Goal: Task Accomplishment & Management: Complete application form

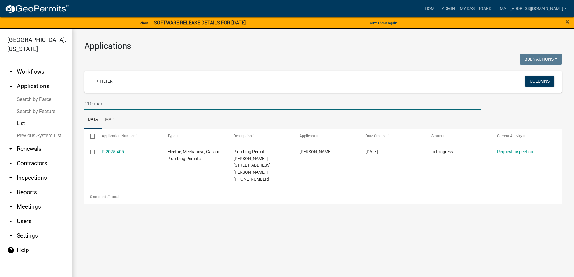
drag, startPoint x: 0, startPoint y: 0, endPoint x: 55, endPoint y: 104, distance: 117.5
click at [55, 104] on div "Abbeville County, South Carolina arrow_drop_down Workflows List arrow_drop_up A…" at bounding box center [287, 156] width 574 height 255
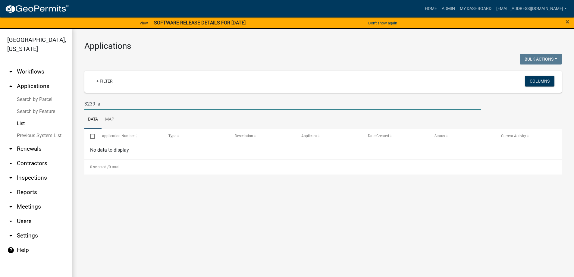
drag, startPoint x: 105, startPoint y: 103, endPoint x: 20, endPoint y: 95, distance: 86.1
click at [20, 95] on div "Abbeville County, South Carolina arrow_drop_down Workflows List arrow_drop_up A…" at bounding box center [287, 156] width 574 height 255
type input "3239 la"
drag, startPoint x: 83, startPoint y: 101, endPoint x: 76, endPoint y: 94, distance: 9.8
click at [76, 94] on div "Applications Bulk Actions Void Expire Lock Withdraw + Filter Columns 3239 la Da…" at bounding box center [322, 107] width 501 height 157
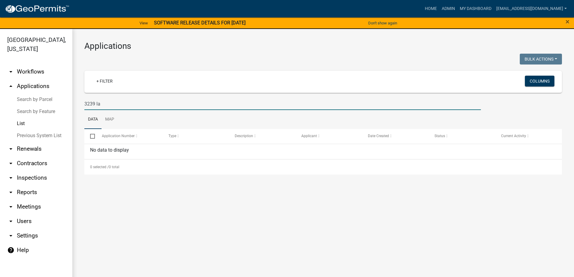
drag, startPoint x: 103, startPoint y: 102, endPoint x: 79, endPoint y: 101, distance: 24.1
click at [79, 101] on div "Applications Bulk Actions Void Expire Lock Withdraw + Filter Columns 3239 la Da…" at bounding box center [322, 107] width 501 height 157
click at [45, 138] on link "Previous System List" at bounding box center [36, 135] width 72 height 12
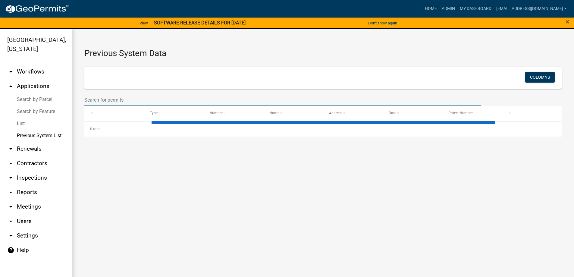
select select "1: 25"
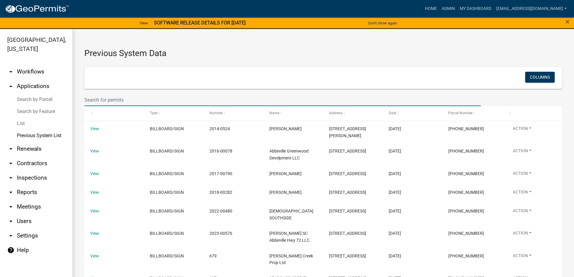
paste input "3239 la"
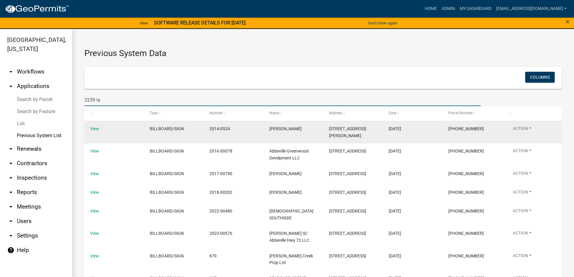
type input "3239 lake"
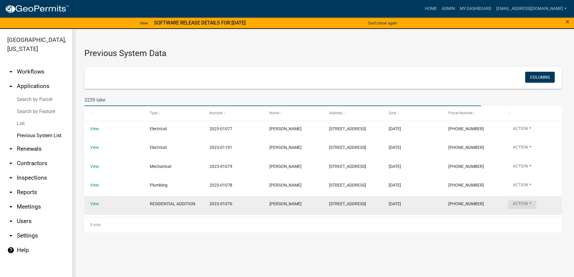
click at [533, 202] on button "Action" at bounding box center [522, 204] width 28 height 9
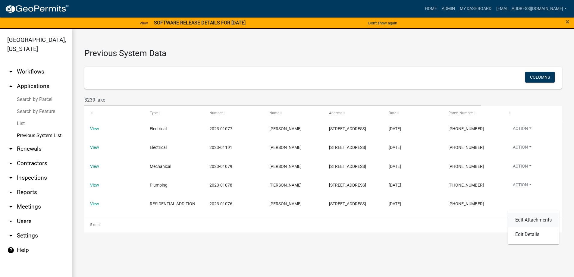
click at [530, 217] on link "Edit Attachments" at bounding box center [533, 220] width 51 height 14
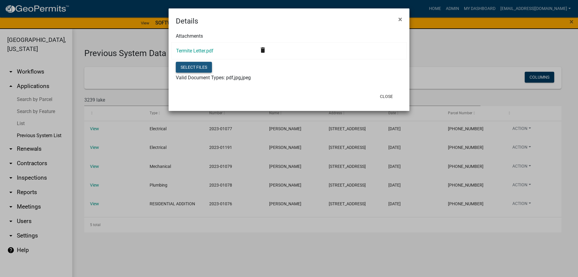
click at [182, 68] on button "Select files" at bounding box center [194, 67] width 36 height 11
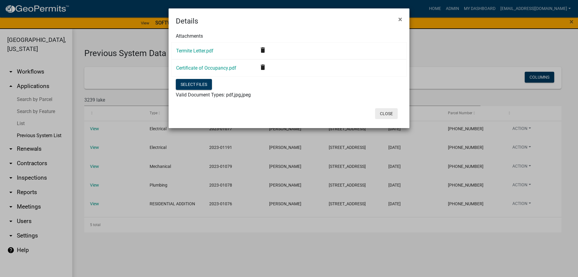
click at [391, 116] on button "Close" at bounding box center [386, 113] width 23 height 11
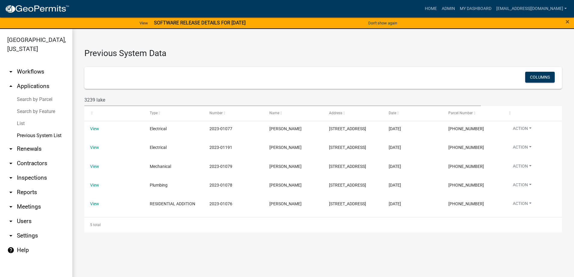
click at [28, 121] on link "List" at bounding box center [36, 123] width 72 height 12
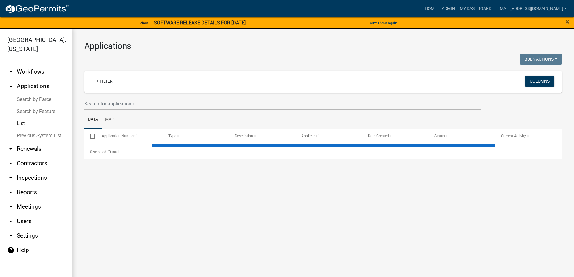
select select "3: 100"
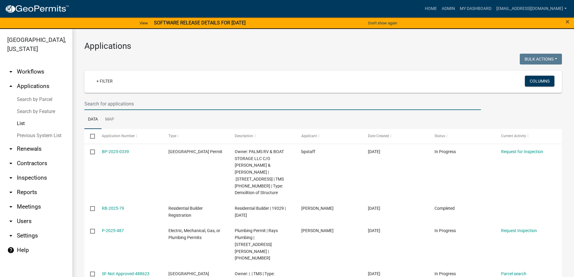
click at [107, 104] on input "text" at bounding box center [282, 104] width 396 height 12
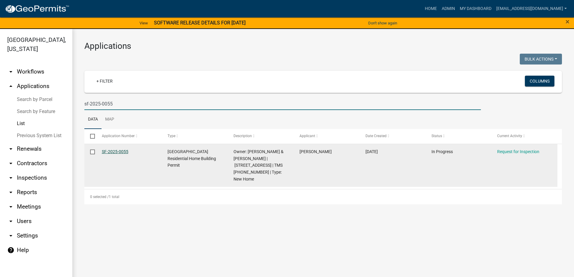
type input "sf-2025-0055"
click at [110, 151] on link "SF-2025-0055" at bounding box center [115, 151] width 26 height 5
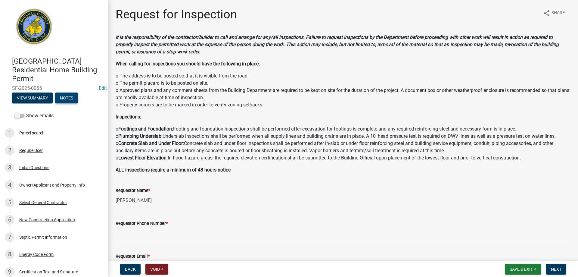
click at [73, 98] on button "Notes" at bounding box center [66, 97] width 23 height 11
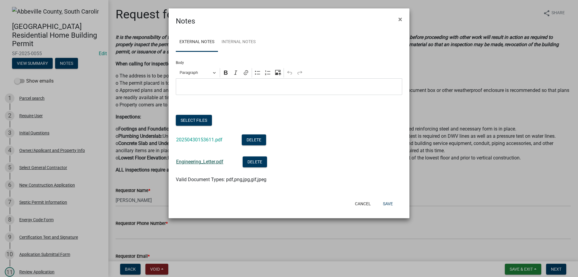
click at [206, 161] on link "Engineering_Letter.pdf" at bounding box center [199, 162] width 47 height 6
click at [213, 138] on link "20250430153611.pdf" at bounding box center [199, 140] width 46 height 6
click at [191, 121] on button "Select files" at bounding box center [194, 120] width 36 height 11
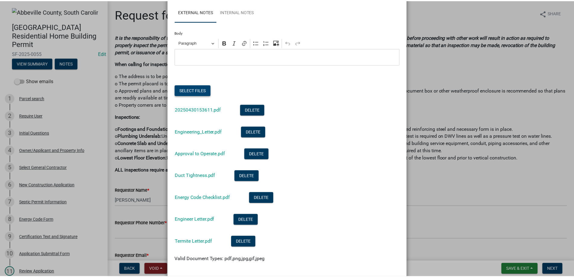
scroll to position [60, 0]
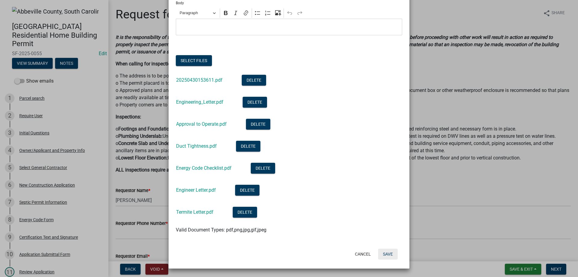
click at [385, 252] on button "Save" at bounding box center [388, 253] width 20 height 11
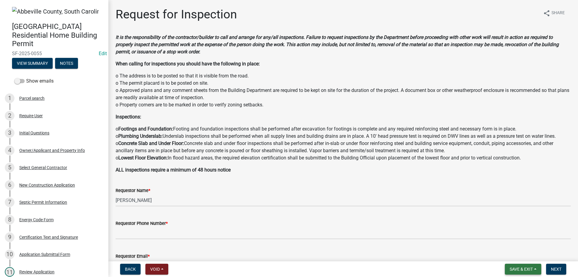
click at [517, 271] on span "Save & Exit" at bounding box center [521, 268] width 23 height 5
click at [511, 255] on button "Save & Exit" at bounding box center [517, 253] width 48 height 14
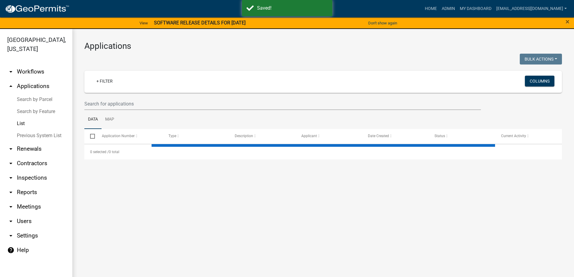
select select "3: 100"
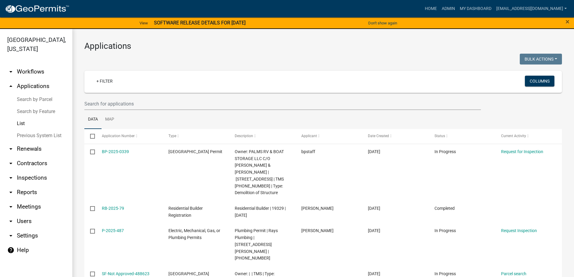
click at [35, 136] on link "Previous System List" at bounding box center [36, 135] width 72 height 12
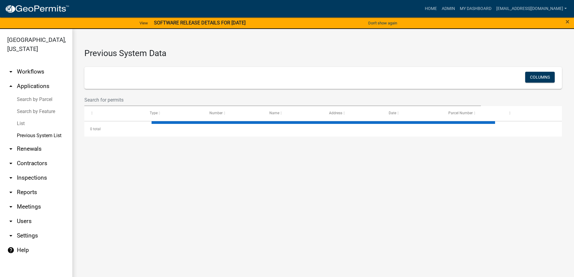
click at [99, 92] on wm-filter-builder "Columns" at bounding box center [322, 86] width 477 height 39
select select "1: 25"
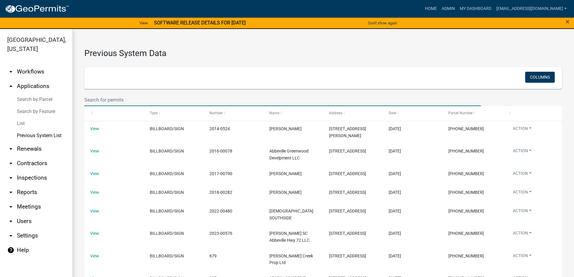
click at [99, 96] on input "text" at bounding box center [282, 100] width 396 height 12
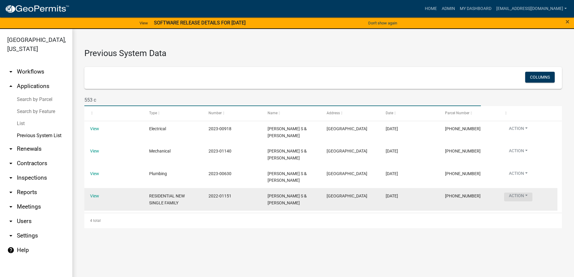
type input "553 c"
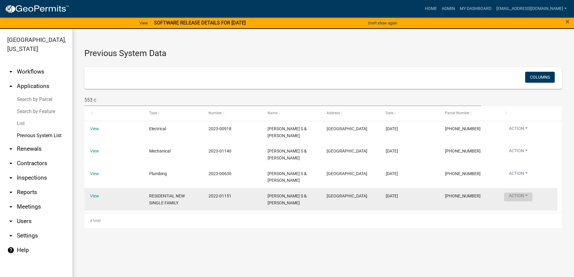
click at [528, 195] on button "Action" at bounding box center [518, 196] width 28 height 9
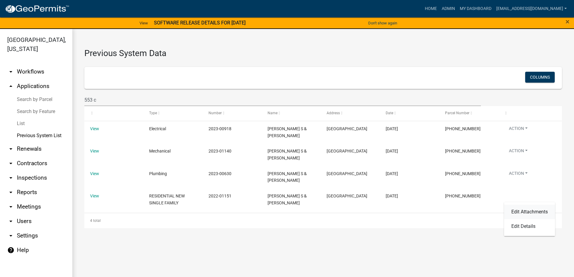
click at [521, 209] on link "Edit Attachments" at bounding box center [529, 211] width 51 height 14
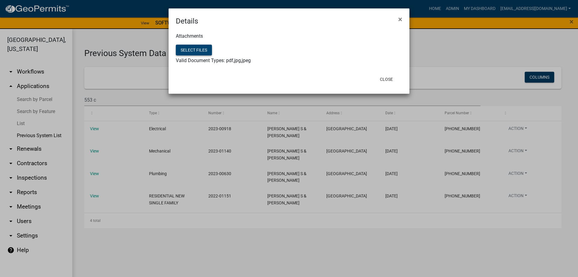
click at [196, 51] on button "Select files" at bounding box center [194, 50] width 36 height 11
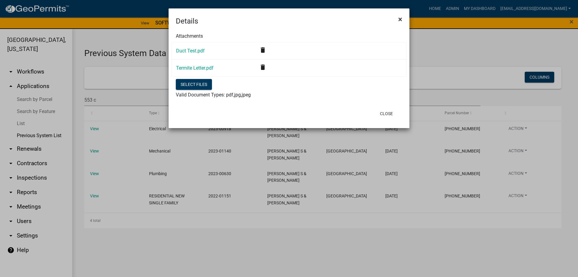
click at [399, 20] on span "×" at bounding box center [400, 19] width 4 height 8
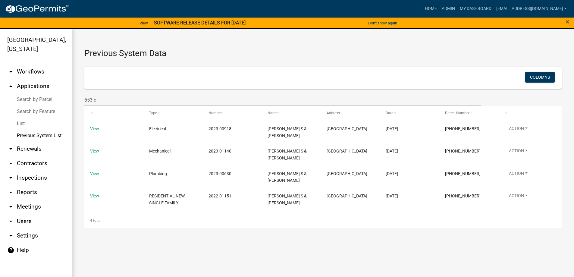
click at [25, 121] on link "List" at bounding box center [36, 123] width 72 height 12
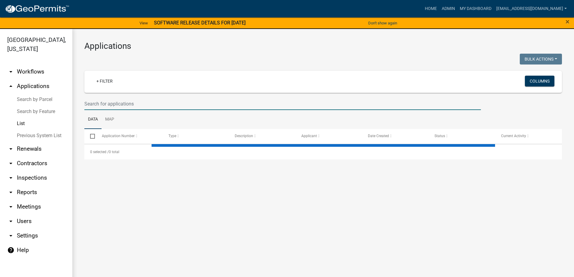
click at [91, 101] on input "text" at bounding box center [282, 104] width 396 height 12
type input "403"
select select "3: 100"
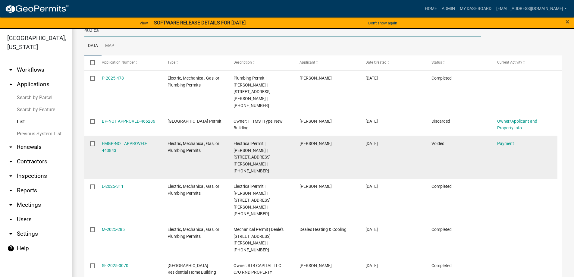
scroll to position [7, 0]
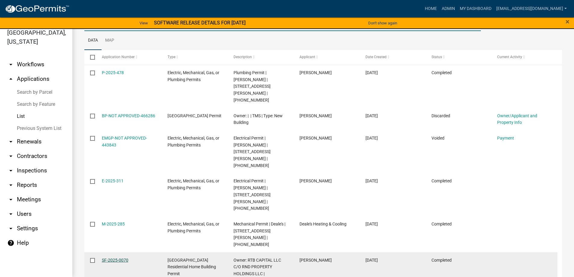
type input "403 ca"
click at [109, 257] on link "SF-2025-0070" at bounding box center [115, 259] width 26 height 5
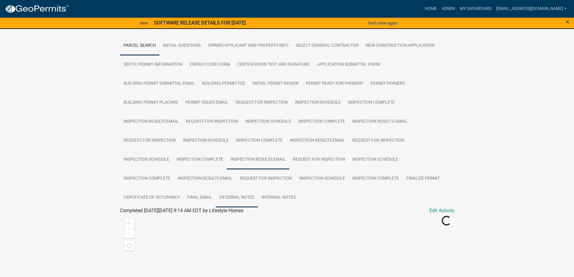
click at [231, 188] on link "External Notes" at bounding box center [237, 197] width 42 height 19
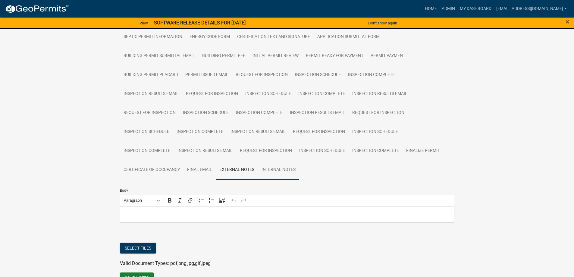
scroll to position [145, 0]
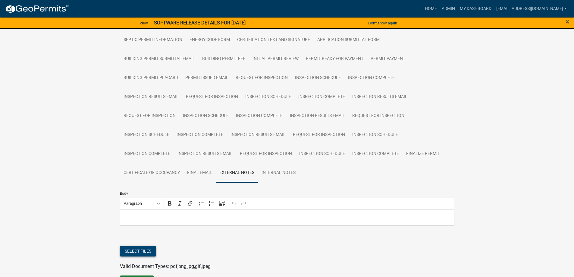
click at [142, 245] on button "Select files" at bounding box center [138, 250] width 36 height 11
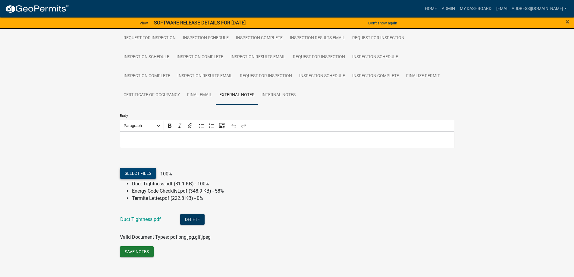
scroll to position [224, 0]
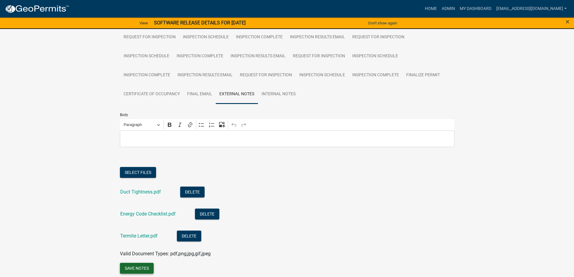
click at [128, 263] on button "Save Notes" at bounding box center [137, 268] width 34 height 11
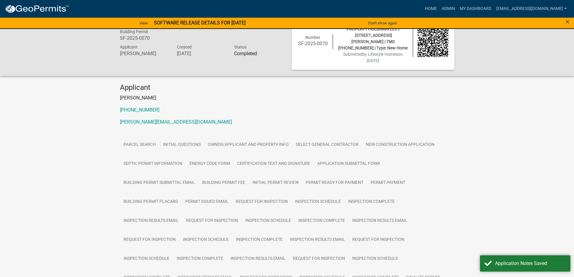
scroll to position [0, 0]
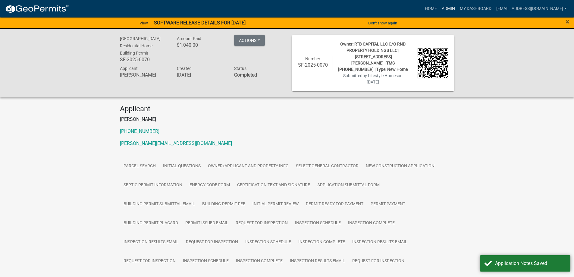
click at [439, 10] on link "Admin" at bounding box center [448, 8] width 18 height 11
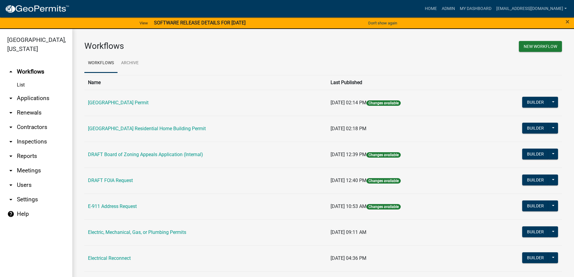
click at [20, 96] on link "arrow_drop_down Applications" at bounding box center [36, 98] width 72 height 14
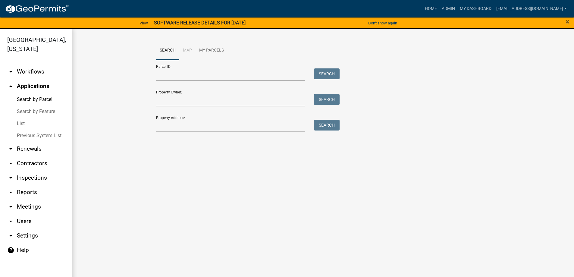
click at [22, 126] on link "List" at bounding box center [36, 123] width 72 height 12
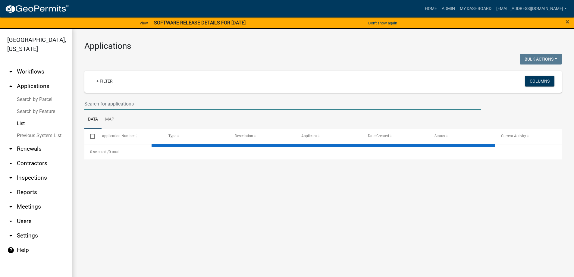
click at [141, 104] on input "text" at bounding box center [282, 104] width 396 height 12
select select "3: 100"
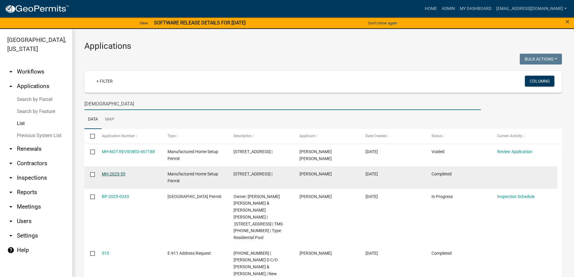
type input "Mt Carmel"
click at [110, 173] on link "MH-2025-55" at bounding box center [113, 173] width 23 height 5
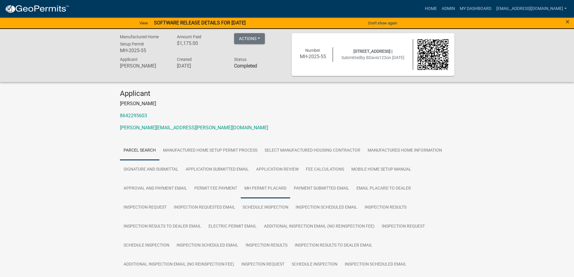
scroll to position [120, 0]
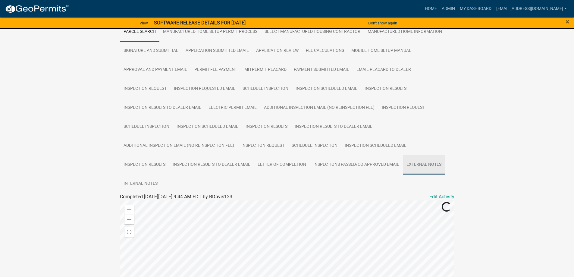
click at [414, 166] on link "External Notes" at bounding box center [424, 164] width 42 height 19
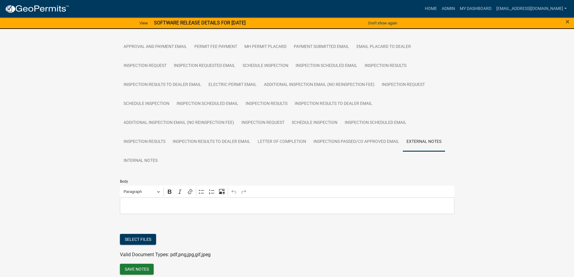
scroll to position [169, 0]
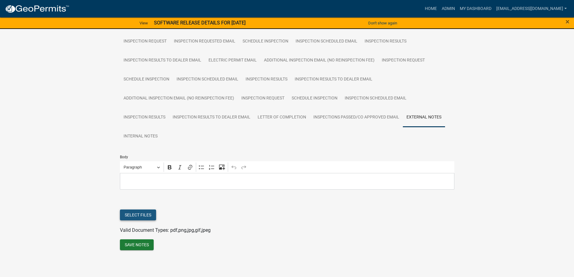
click at [142, 220] on button "Select files" at bounding box center [138, 214] width 36 height 11
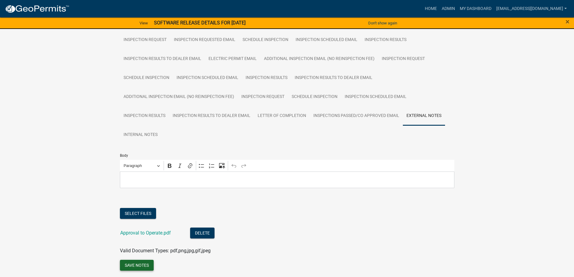
click at [136, 267] on button "Save Notes" at bounding box center [137, 265] width 34 height 11
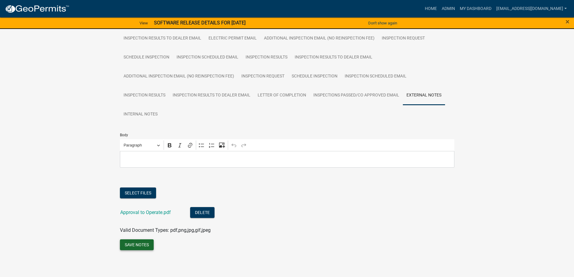
click at [132, 244] on button "Save Notes" at bounding box center [137, 244] width 34 height 11
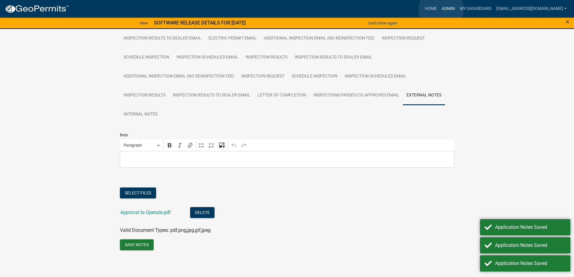
click at [441, 9] on link "Admin" at bounding box center [448, 8] width 18 height 11
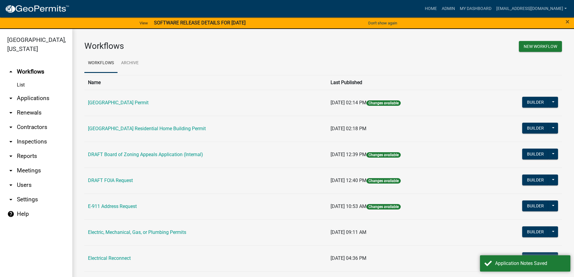
click at [22, 96] on link "arrow_drop_down Applications" at bounding box center [36, 98] width 72 height 14
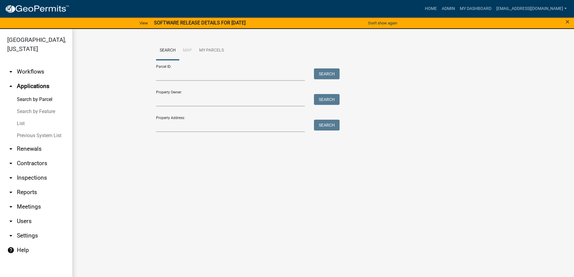
click at [35, 136] on link "Previous System List" at bounding box center [36, 135] width 72 height 12
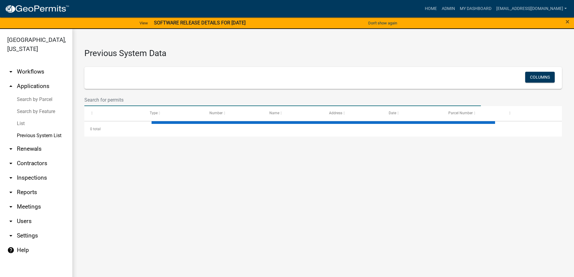
click at [110, 99] on input "text" at bounding box center [282, 100] width 396 height 12
select select "1: 25"
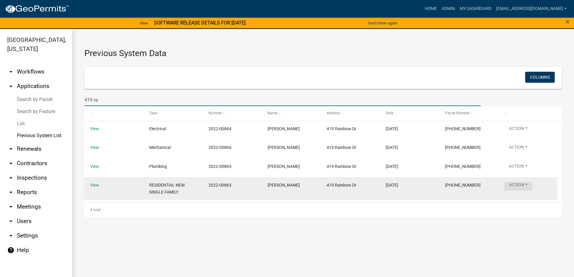
click at [516, 186] on button "Action" at bounding box center [518, 186] width 28 height 9
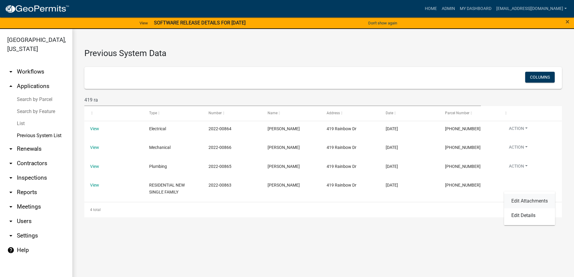
click at [519, 202] on link "Edit Attachments" at bounding box center [529, 201] width 51 height 14
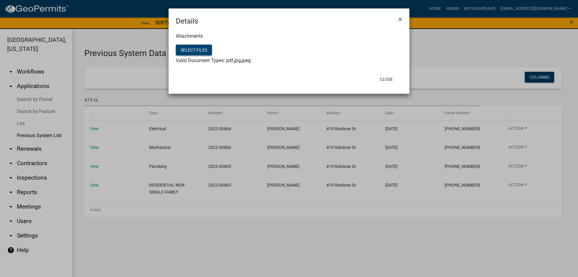
click at [201, 48] on button "Select files" at bounding box center [194, 50] width 36 height 11
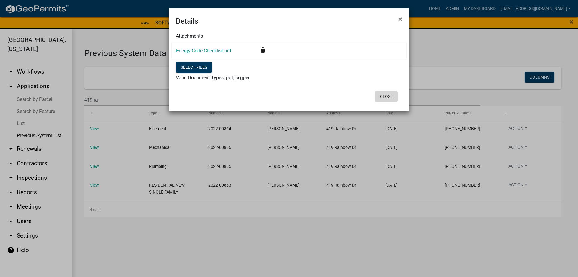
click at [389, 96] on button "Close" at bounding box center [386, 96] width 23 height 11
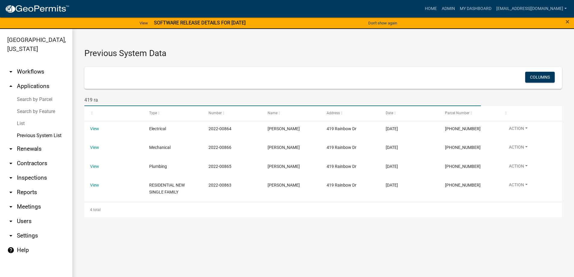
drag, startPoint x: 103, startPoint y: 103, endPoint x: 56, endPoint y: 103, distance: 47.0
click at [56, 103] on div "Abbeville County, South Carolina arrow_drop_down Workflows List arrow_drop_up A…" at bounding box center [287, 156] width 574 height 255
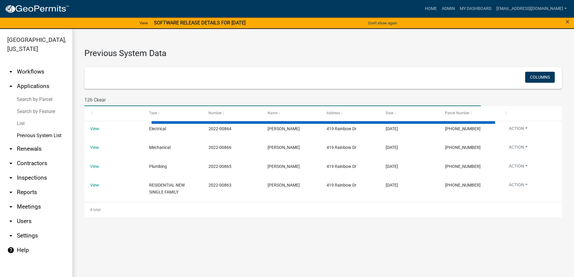
type input "126 Ckearv"
select select "1: 25"
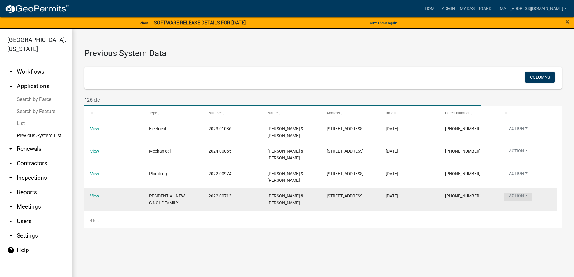
click at [525, 196] on button "Action" at bounding box center [518, 196] width 28 height 9
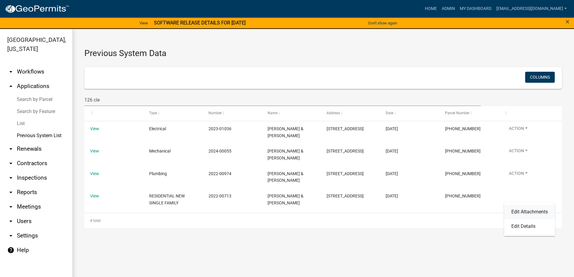
click at [529, 209] on link "Edit Attachments" at bounding box center [529, 211] width 51 height 14
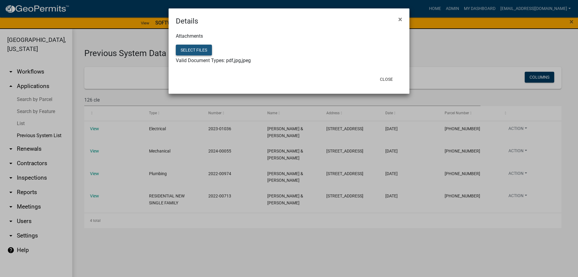
click at [179, 49] on button "Select files" at bounding box center [194, 50] width 36 height 11
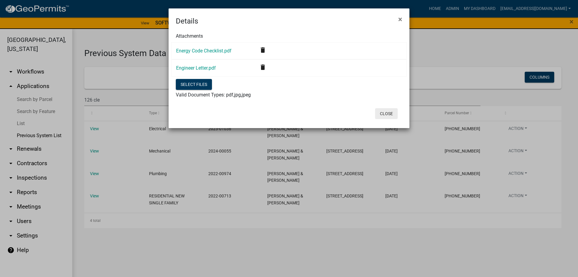
click at [393, 111] on button "Close" at bounding box center [386, 113] width 23 height 11
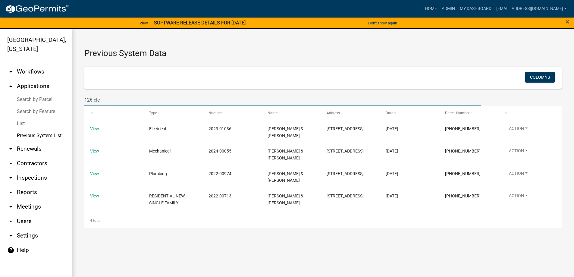
drag, startPoint x: 114, startPoint y: 101, endPoint x: 17, endPoint y: 102, distance: 97.3
click at [17, 102] on div "Abbeville County, South Carolina arrow_drop_down Workflows List arrow_drop_up A…" at bounding box center [287, 156] width 574 height 255
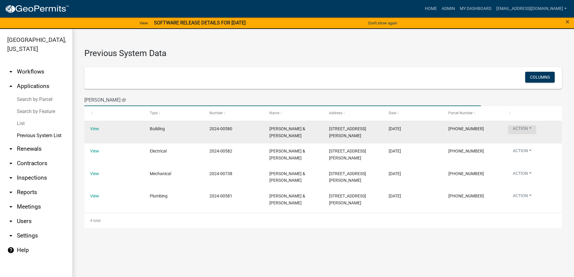
type input "sonny dr"
click at [530, 127] on button "Action" at bounding box center [522, 129] width 28 height 9
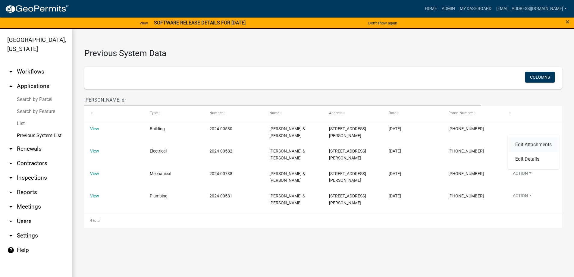
click at [530, 142] on link "Edit Attachments" at bounding box center [533, 144] width 51 height 14
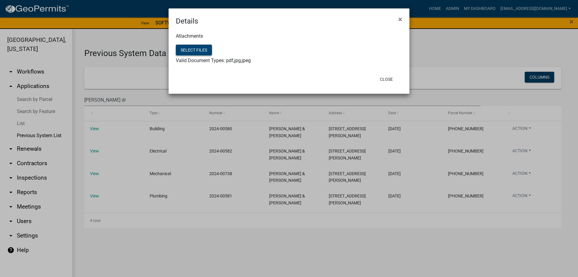
click at [204, 46] on button "Select files" at bounding box center [194, 50] width 36 height 11
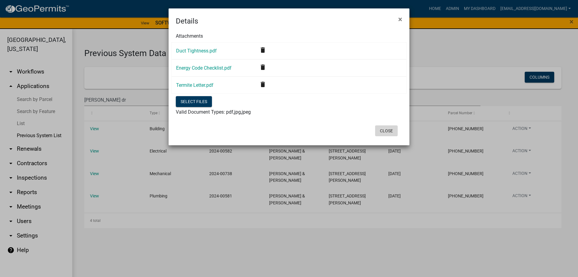
click at [392, 128] on button "Close" at bounding box center [386, 130] width 23 height 11
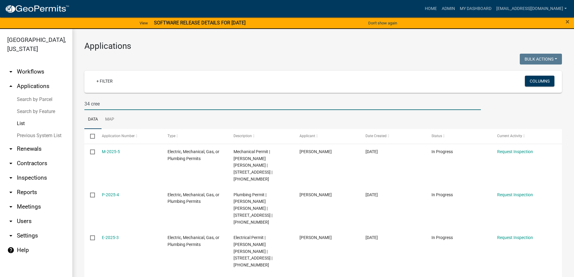
scroll to position [30, 0]
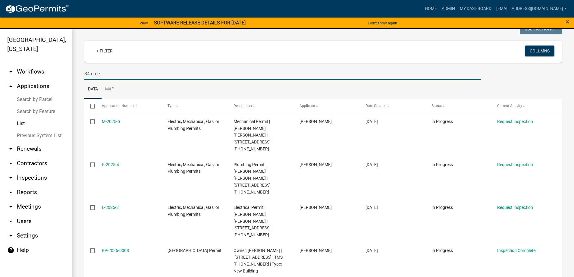
click at [162, 75] on input "34 cree" at bounding box center [282, 73] width 396 height 12
drag, startPoint x: 106, startPoint y: 73, endPoint x: 0, endPoint y: 64, distance: 106.6
click at [0, 64] on div "Abbeville County, South Carolina arrow_drop_down Workflows List arrow_drop_up A…" at bounding box center [287, 156] width 574 height 255
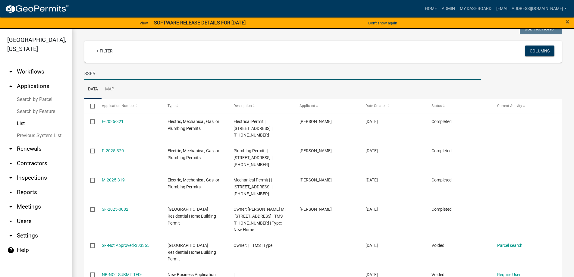
type input "3365"
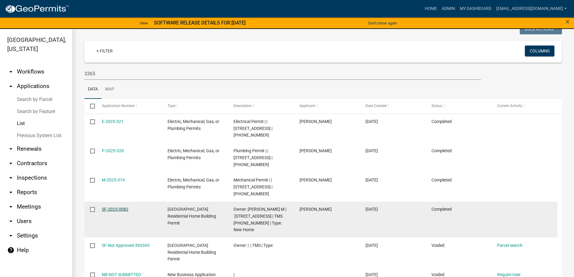
click at [127, 207] on link "SF-2025-0082" at bounding box center [115, 209] width 26 height 5
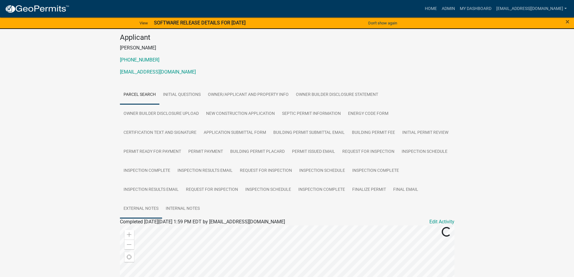
click at [144, 207] on link "External Notes" at bounding box center [141, 208] width 42 height 19
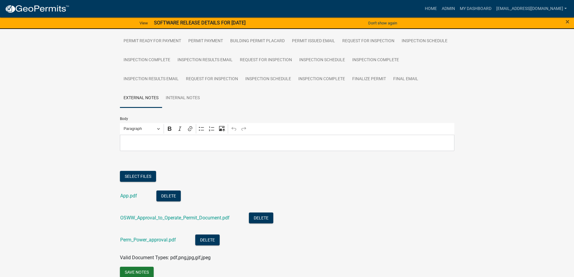
scroll to position [198, 0]
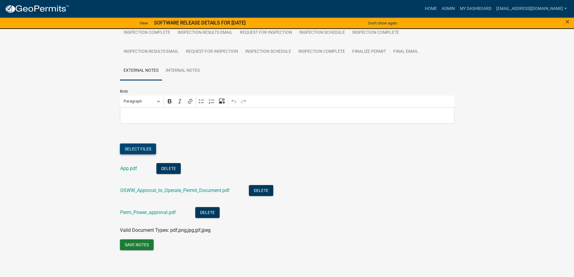
click at [140, 145] on button "Select files" at bounding box center [138, 148] width 36 height 11
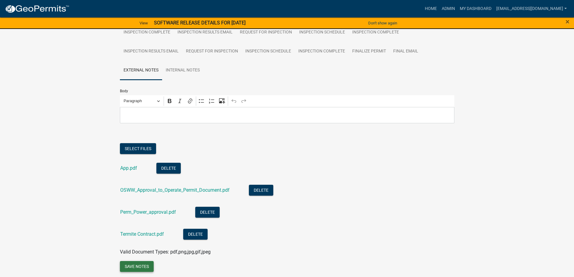
click at [142, 264] on button "Save Notes" at bounding box center [137, 266] width 34 height 11
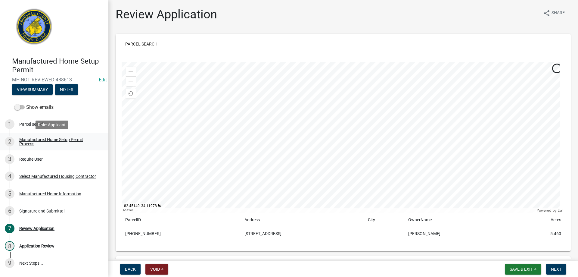
click at [48, 139] on div "Manufactured Home Setup Permit Process" at bounding box center [58, 141] width 79 height 8
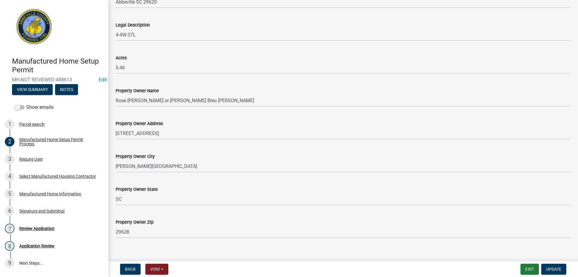
scroll to position [446, 0]
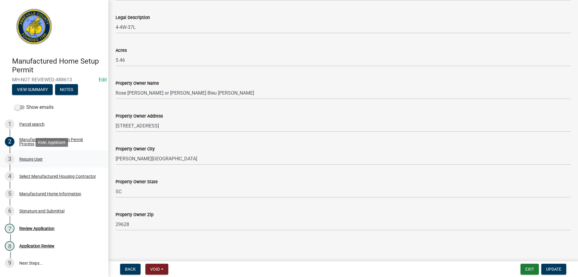
click at [35, 158] on div "Require User" at bounding box center [30, 159] width 23 height 4
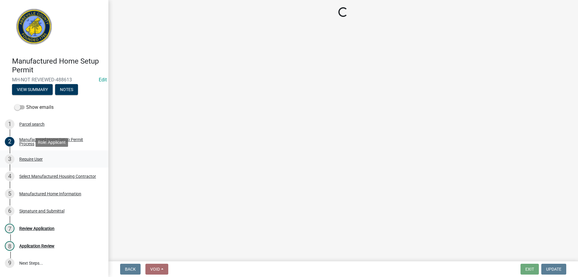
scroll to position [0, 0]
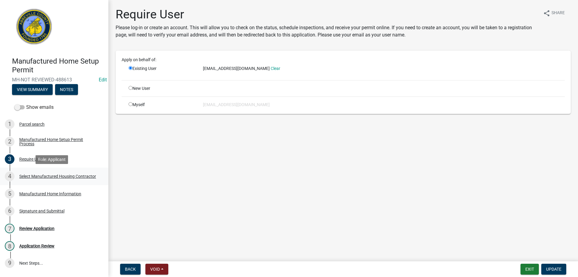
click at [40, 169] on link "4 Select Manufactured Housing Contractor" at bounding box center [54, 175] width 108 height 17
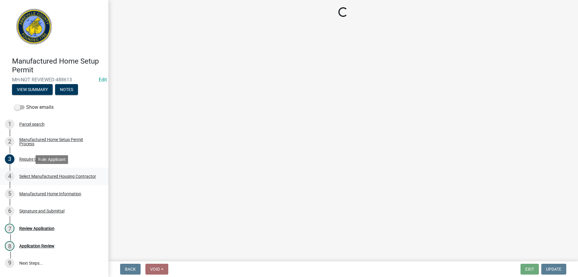
click at [42, 174] on div "Select Manufactured Housing Contractor" at bounding box center [57, 176] width 77 height 4
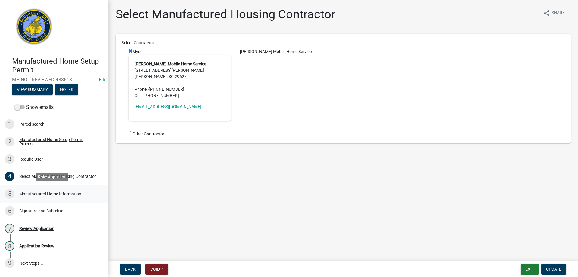
click at [56, 196] on div "Manufactured Home Information" at bounding box center [50, 193] width 62 height 4
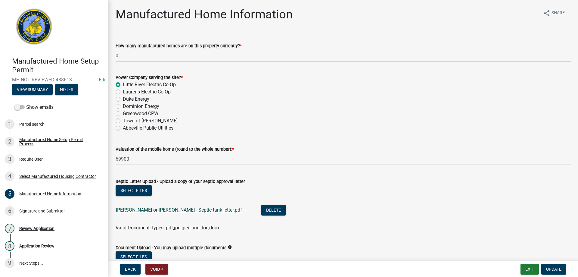
click at [168, 209] on link "[PERSON_NAME] or [PERSON_NAME] - Septic tank letter.pdf" at bounding box center [179, 210] width 126 height 6
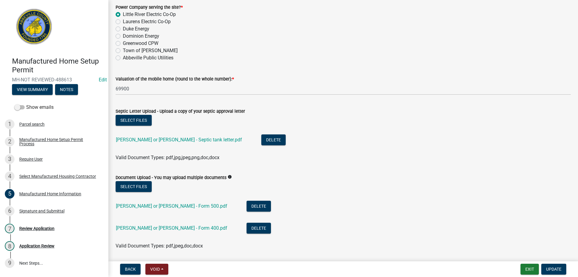
scroll to position [90, 0]
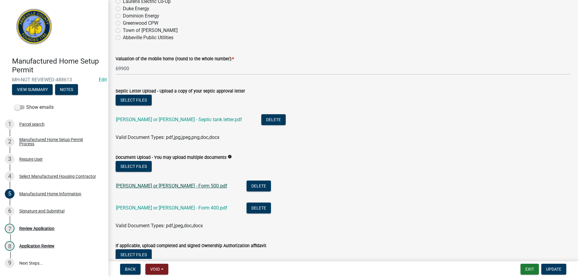
click at [153, 183] on link "[PERSON_NAME] or [PERSON_NAME] - Form 500.pdf" at bounding box center [171, 186] width 111 height 6
click at [148, 208] on link "[PERSON_NAME] or [PERSON_NAME] - Form 400.pdf" at bounding box center [171, 208] width 111 height 6
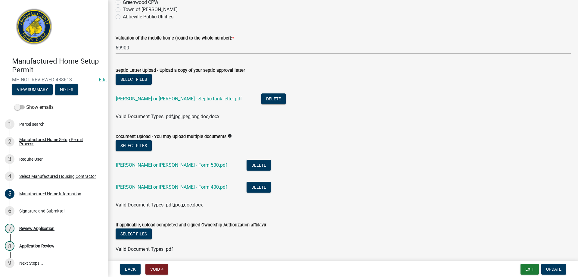
scroll to position [134, 0]
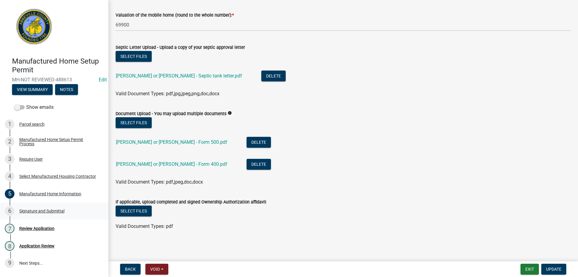
click at [39, 209] on div "Signature and Submittal" at bounding box center [41, 211] width 45 height 4
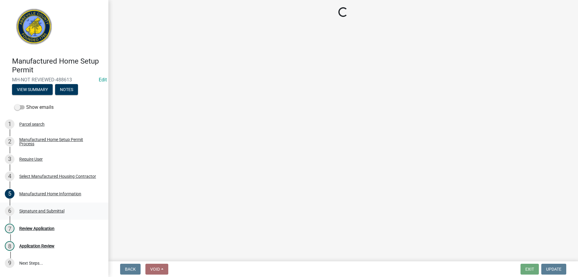
scroll to position [0, 0]
click at [36, 229] on div "Review Application" at bounding box center [36, 228] width 35 height 4
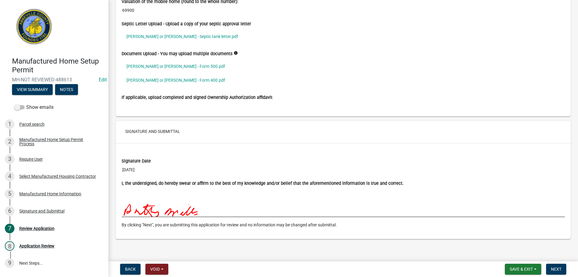
scroll to position [1061, 0]
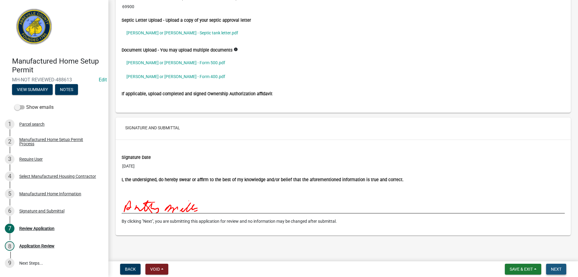
click at [562, 269] on span "Next" at bounding box center [556, 268] width 11 height 5
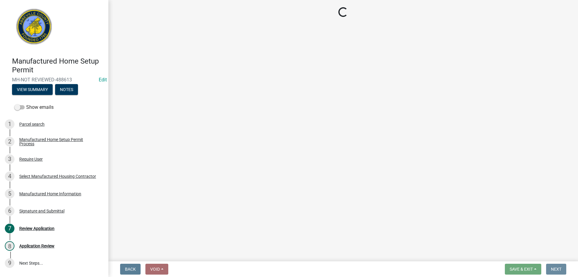
scroll to position [0, 0]
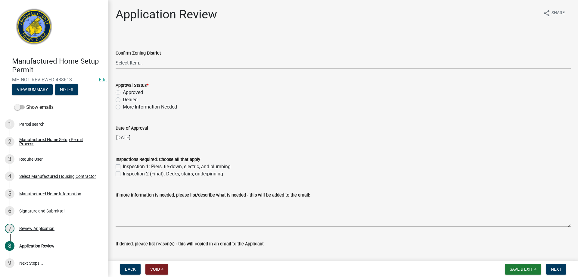
click at [127, 60] on select "Select Item... B1 CC FA GC GR HC Historical L1 MH NC OC R10 R2 R6 R8 RDD RM" at bounding box center [343, 63] width 455 height 12
click at [190, 51] on div "Confirm Zoning District" at bounding box center [343, 52] width 455 height 7
click at [123, 92] on label "Approved" at bounding box center [133, 92] width 20 height 7
click at [123, 92] on input "Approved" at bounding box center [125, 91] width 4 height 4
radio input "true"
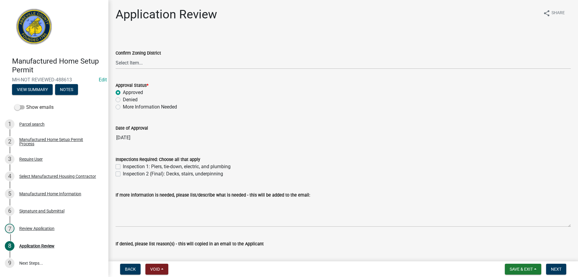
drag, startPoint x: 118, startPoint y: 165, endPoint x: 118, endPoint y: 169, distance: 3.6
click at [123, 166] on label "Inspection 1: Piers, tie-down, electric, and plumbing" at bounding box center [177, 166] width 108 height 7
click at [123, 166] on input "Inspection 1: Piers, tie-down, electric, and plumbing" at bounding box center [125, 165] width 4 height 4
checkbox input "true"
click at [123, 175] on label "Inspection 2 (Final): Decks, stairs, underpinning" at bounding box center [173, 173] width 100 height 7
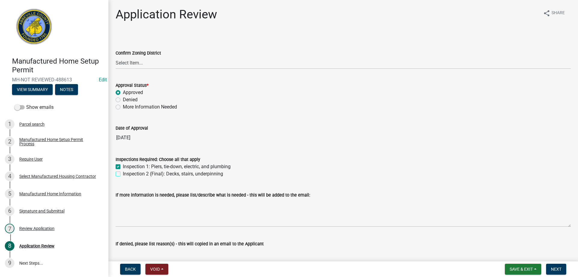
click at [123, 174] on input "Inspection 2 (Final): Decks, stairs, underpinning" at bounding box center [125, 172] width 4 height 4
checkbox input "true"
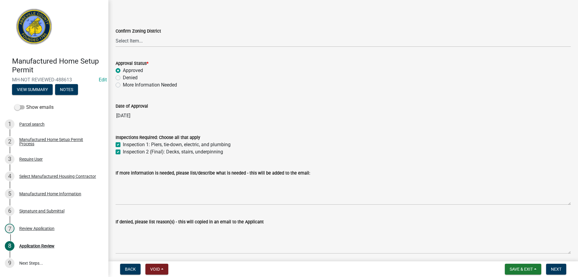
scroll to position [45, 0]
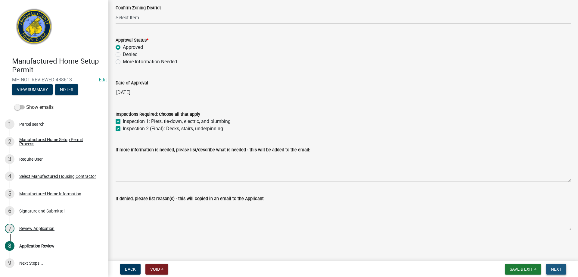
click at [549, 267] on button "Next" at bounding box center [556, 268] width 20 height 11
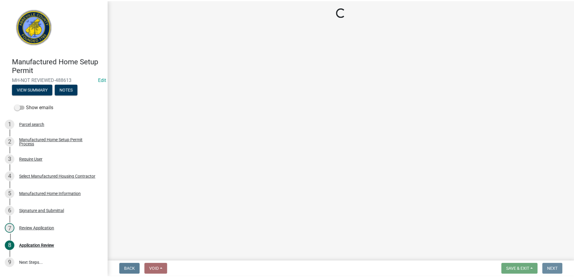
scroll to position [0, 0]
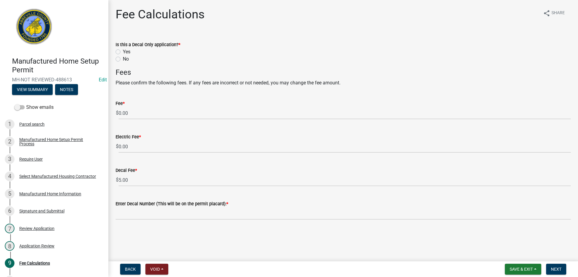
click at [272, 143] on wm-app "Manufactured Home Setup Permit MH-NOT REVIEWED-488613 Edit View Summary Notes S…" at bounding box center [289, 138] width 578 height 277
click at [123, 58] on label "No" at bounding box center [126, 58] width 6 height 7
click at [123, 58] on input "No" at bounding box center [125, 57] width 4 height 4
radio input "true"
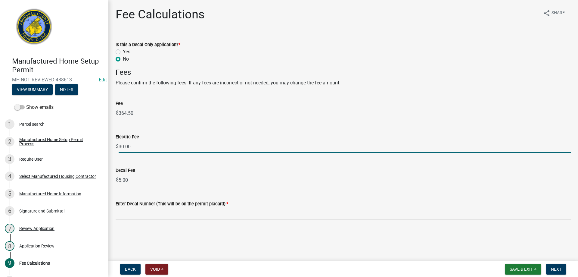
drag, startPoint x: 142, startPoint y: 140, endPoint x: 119, endPoint y: 142, distance: 23.8
click at [119, 142] on input "30.00" at bounding box center [345, 146] width 452 height 12
type input "40.00"
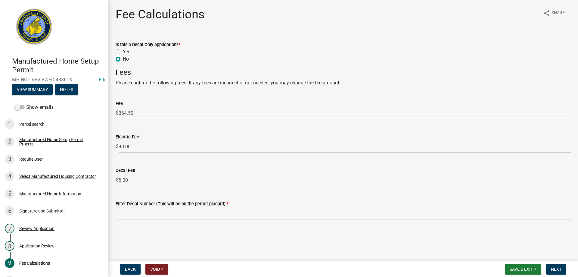
drag, startPoint x: 137, startPoint y: 114, endPoint x: 124, endPoint y: 113, distance: 13.3
click at [124, 113] on input "364.50" at bounding box center [345, 113] width 452 height 12
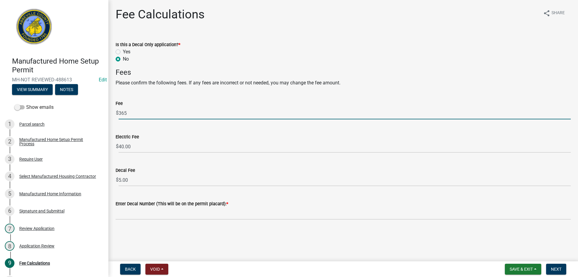
type input "365"
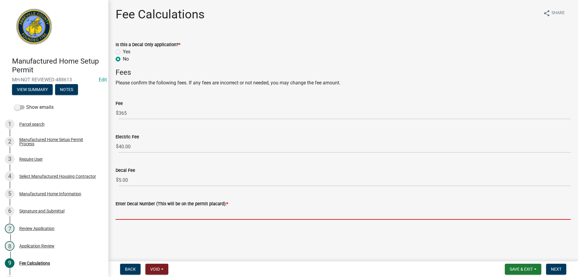
click at [131, 213] on input "Enter Decal Number (This will be on the permit placard): *" at bounding box center [343, 213] width 455 height 12
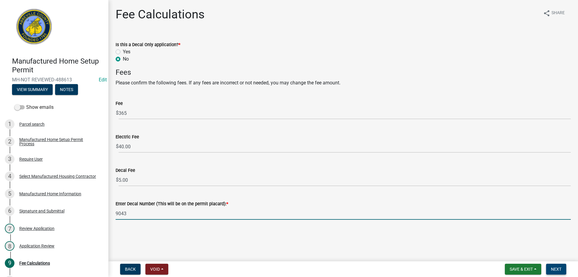
type input "9043"
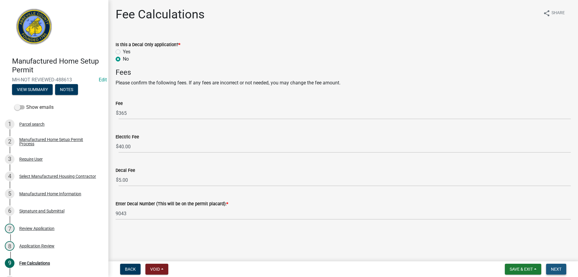
click at [564, 269] on button "Next" at bounding box center [556, 268] width 20 height 11
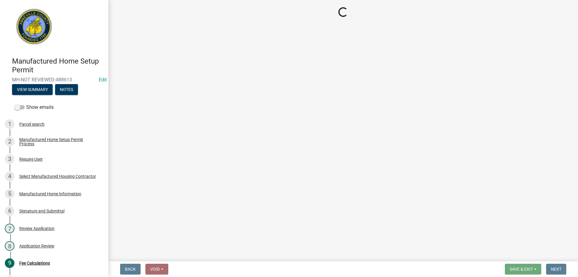
select select "3: 3"
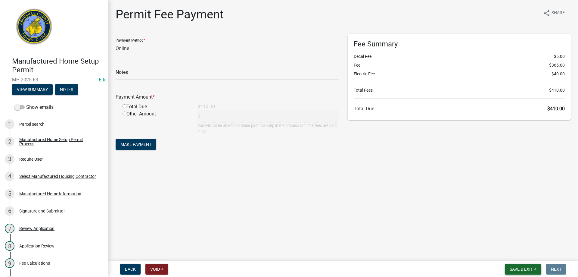
click at [520, 271] on span "Save & Exit" at bounding box center [521, 268] width 23 height 5
click at [515, 250] on button "Save & Exit" at bounding box center [517, 253] width 48 height 14
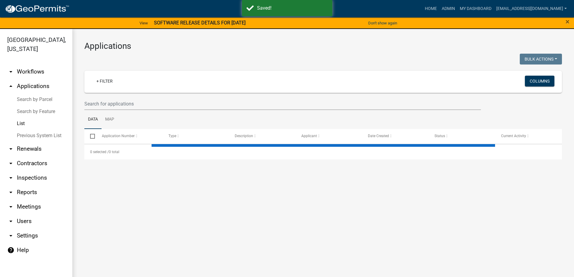
select select "3: 100"
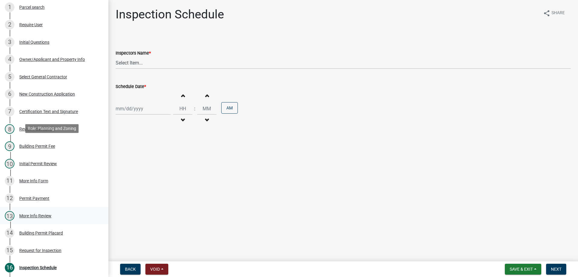
scroll to position [120, 0]
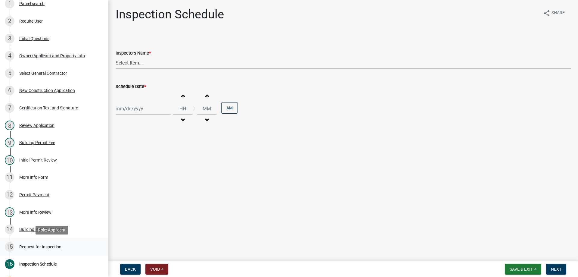
click at [40, 246] on div "Request for Inspection" at bounding box center [40, 246] width 42 height 4
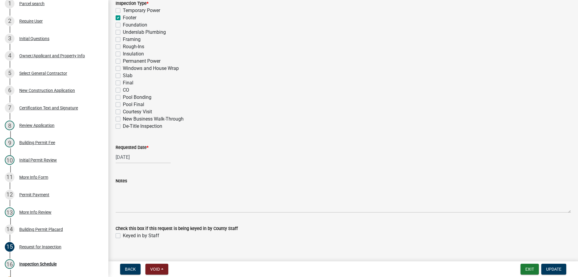
scroll to position [294, 0]
